Goal: Task Accomplishment & Management: Manage account settings

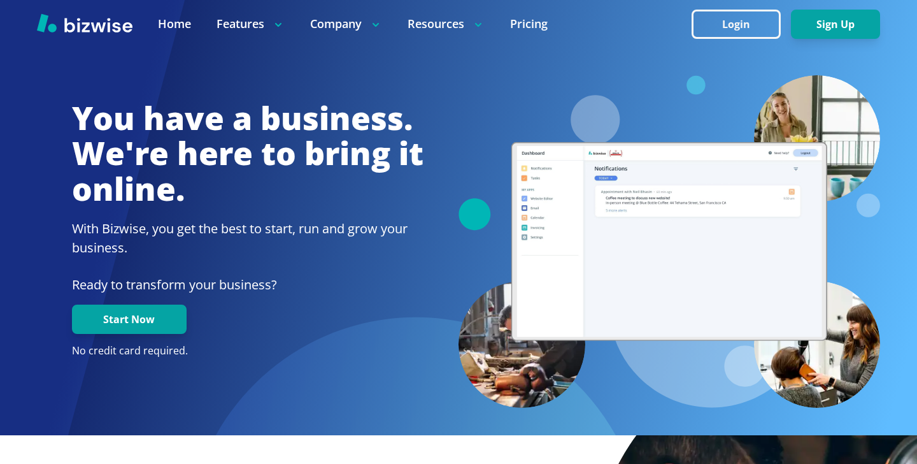
click at [520, 57] on div at bounding box center [459, 51] width 844 height 48
click at [757, 8] on div at bounding box center [458, 24] width 917 height 48
click at [751, 31] on button "Login" at bounding box center [736, 24] width 89 height 29
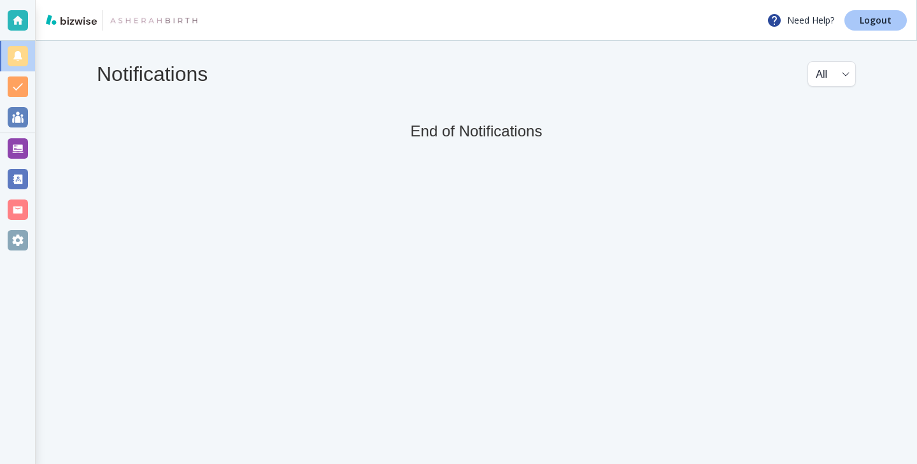
click at [879, 18] on p "Logout" at bounding box center [876, 20] width 32 height 9
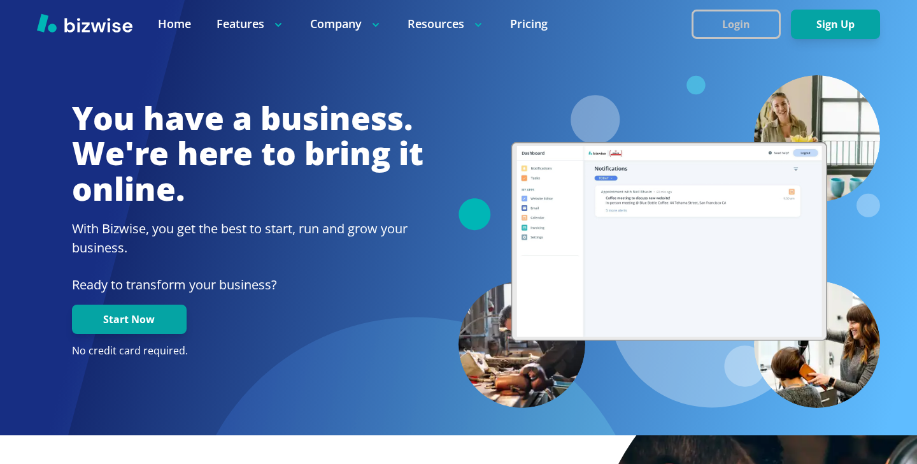
click at [699, 23] on button "Login" at bounding box center [736, 24] width 89 height 29
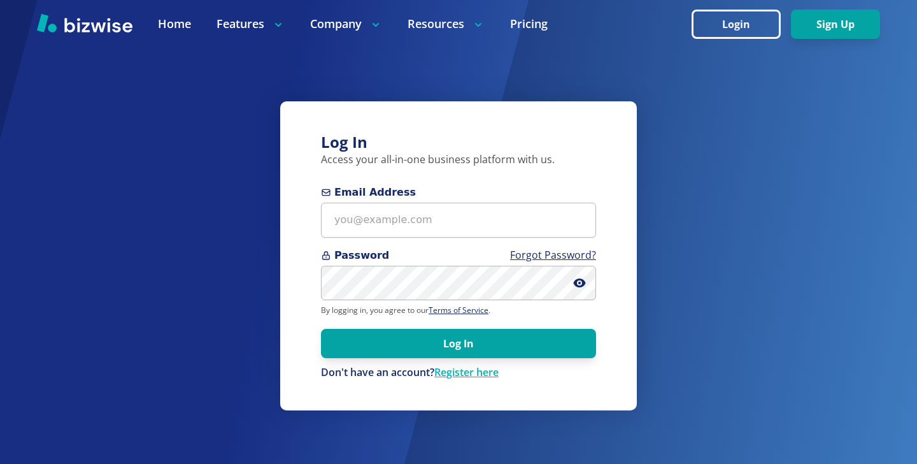
click at [453, 244] on form "Email Address Password Forgot Password? By logging in, you agree to our Terms o…" at bounding box center [458, 282] width 275 height 195
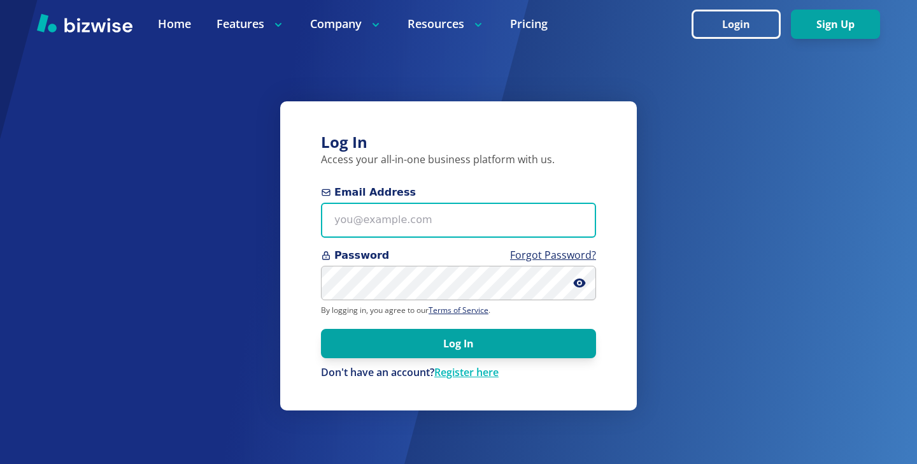
click at [454, 214] on input "Email Address" at bounding box center [458, 220] width 275 height 35
paste input "[EMAIL_ADDRESS][PERSON_NAME][DOMAIN_NAME]"
type input "[EMAIL_ADDRESS][PERSON_NAME][DOMAIN_NAME]"
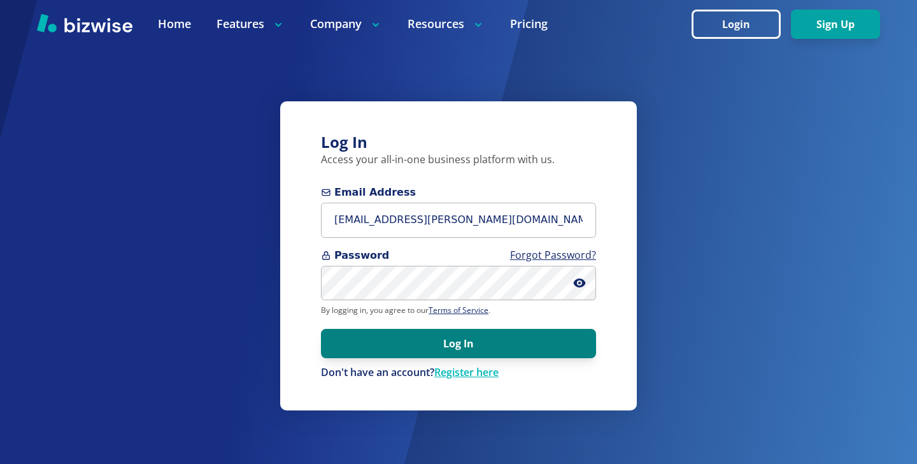
click at [482, 329] on button "Log In" at bounding box center [458, 343] width 275 height 29
